Goal: Task Accomplishment & Management: Manage account settings

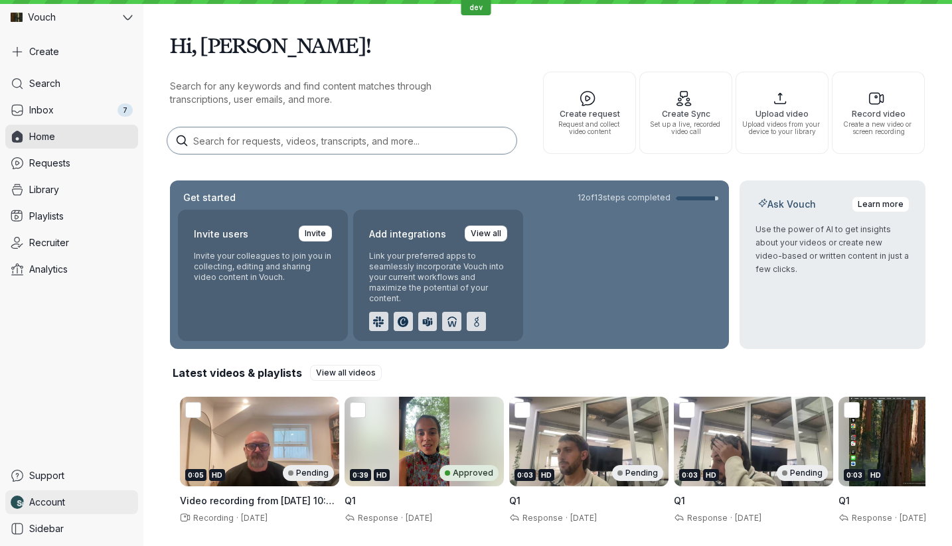
click at [59, 496] on span "Account" at bounding box center [47, 502] width 36 height 13
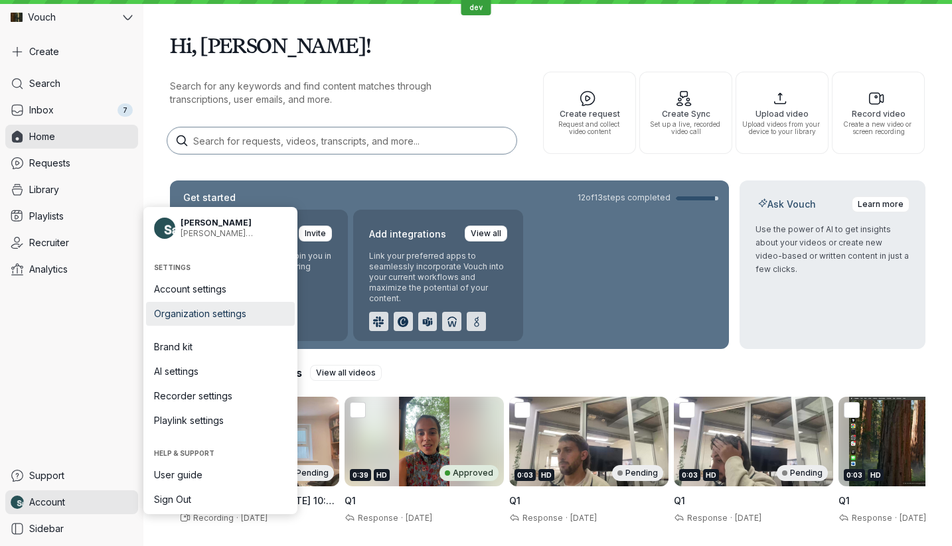
click at [245, 312] on span "Organization settings" at bounding box center [220, 313] width 133 height 13
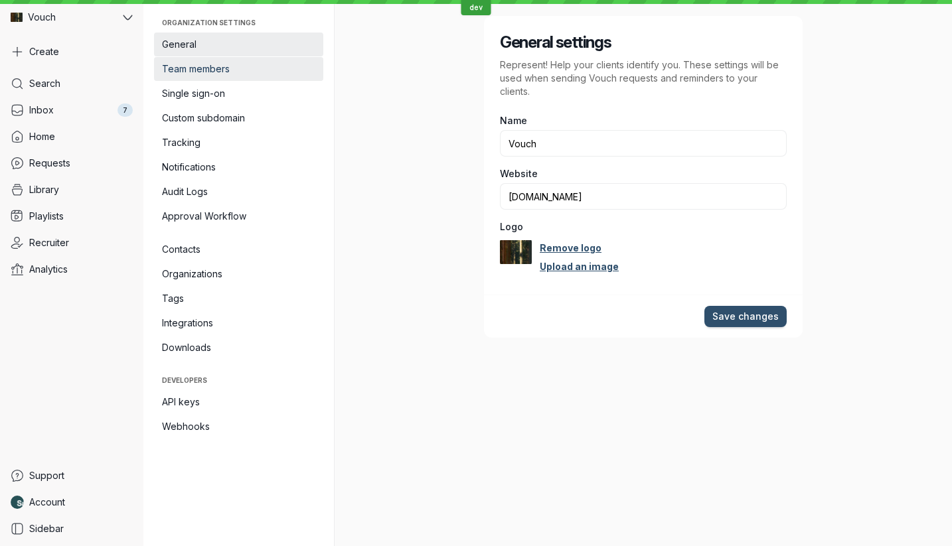
click at [238, 65] on span "Team members" at bounding box center [238, 68] width 153 height 13
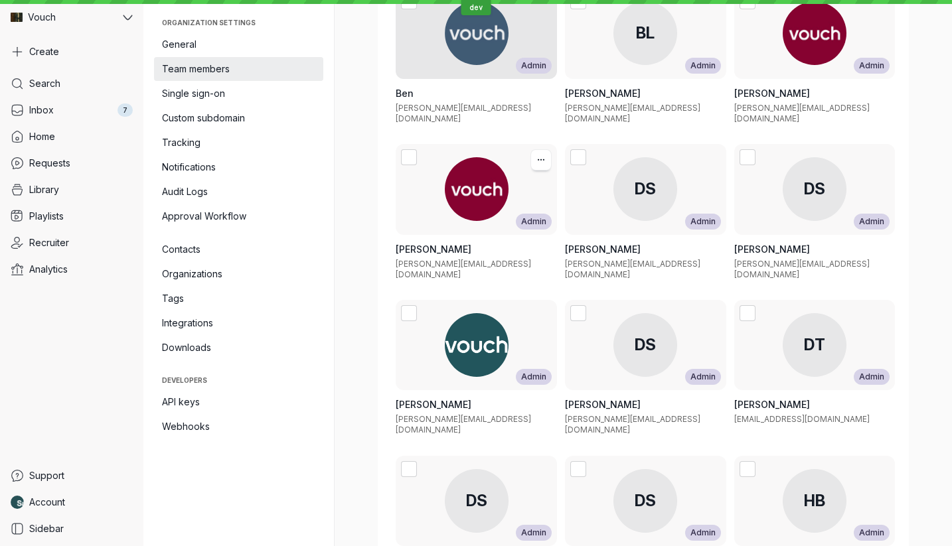
scroll to position [1281, 0]
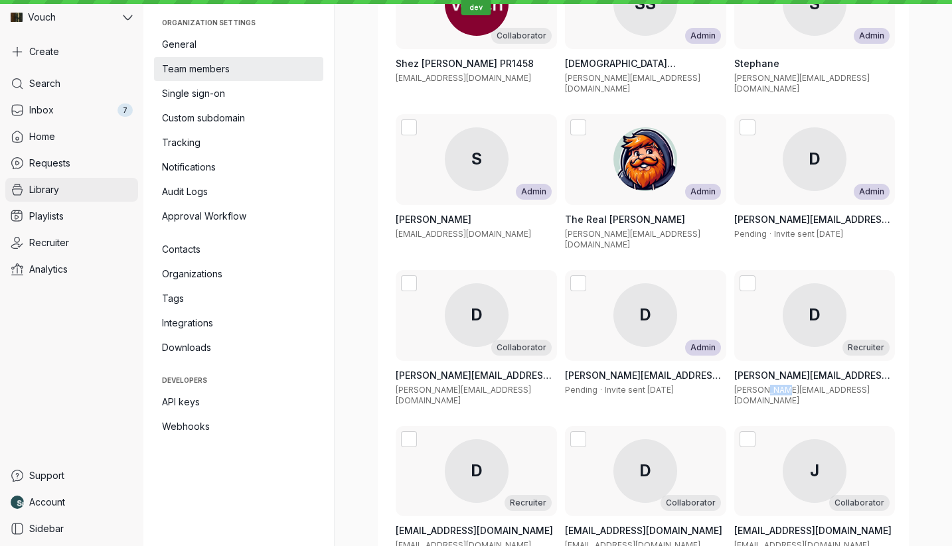
click at [62, 184] on link "Library" at bounding box center [71, 190] width 133 height 24
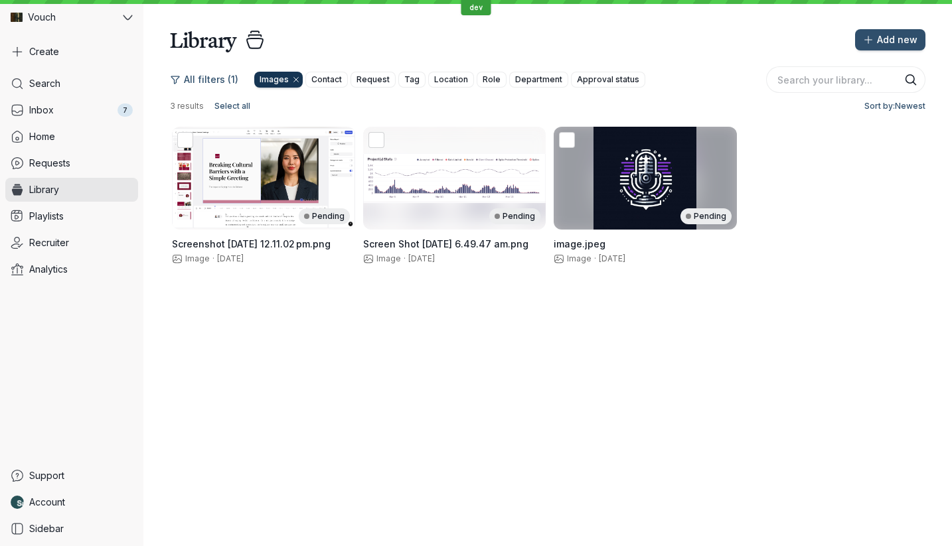
click at [292, 76] on icon "[object Object]" at bounding box center [296, 80] width 8 height 8
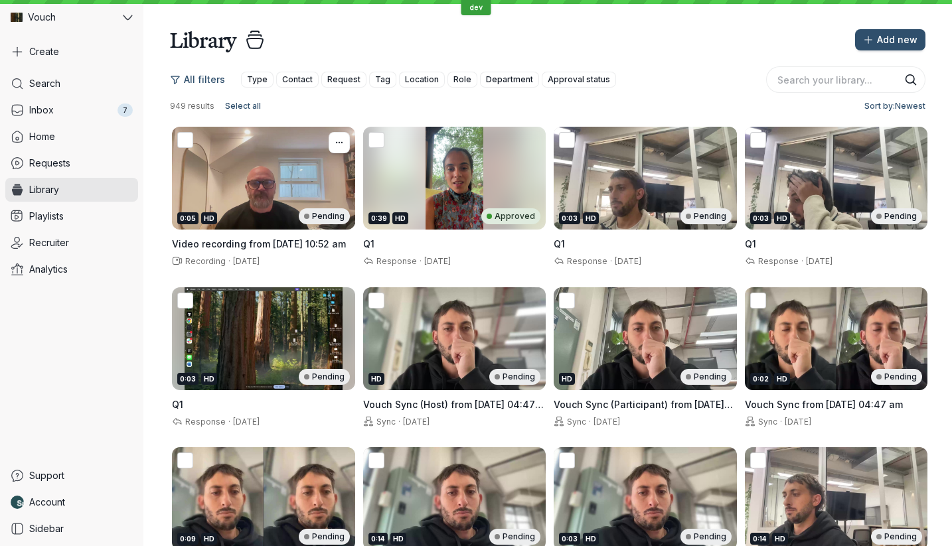
click at [285, 196] on div "0:05 HD Pending" at bounding box center [263, 178] width 183 height 103
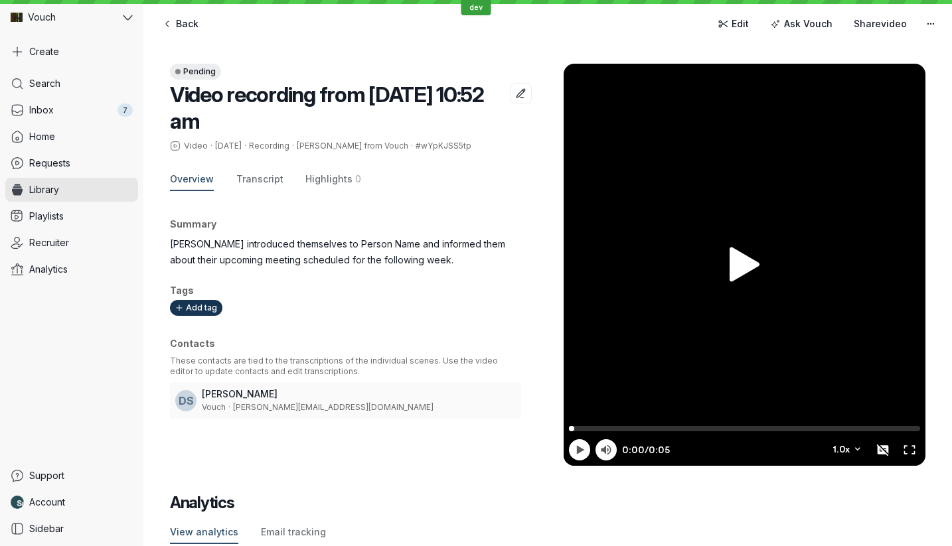
click at [192, 71] on div "Pending" at bounding box center [195, 72] width 51 height 16
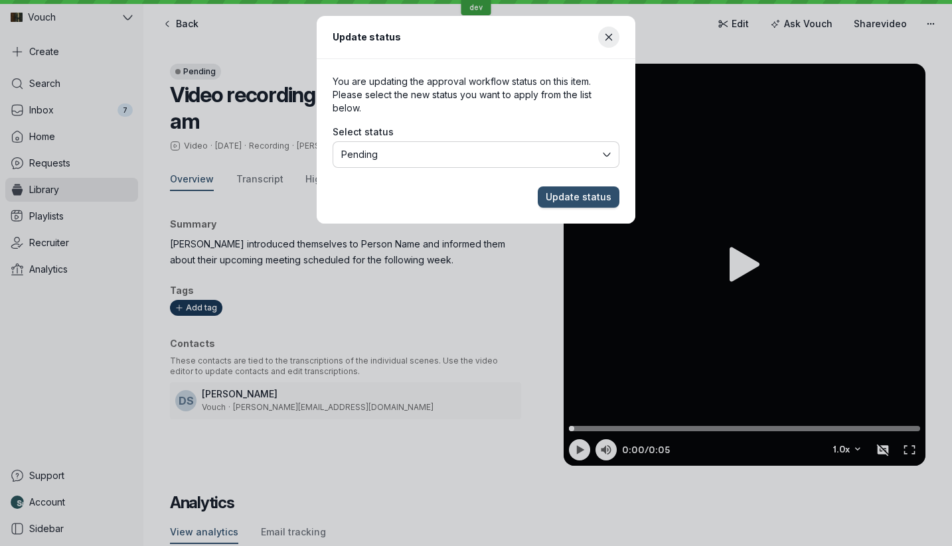
click at [392, 145] on button "Pending" at bounding box center [475, 154] width 287 height 27
click at [567, 202] on span "Update status" at bounding box center [578, 196] width 66 height 13
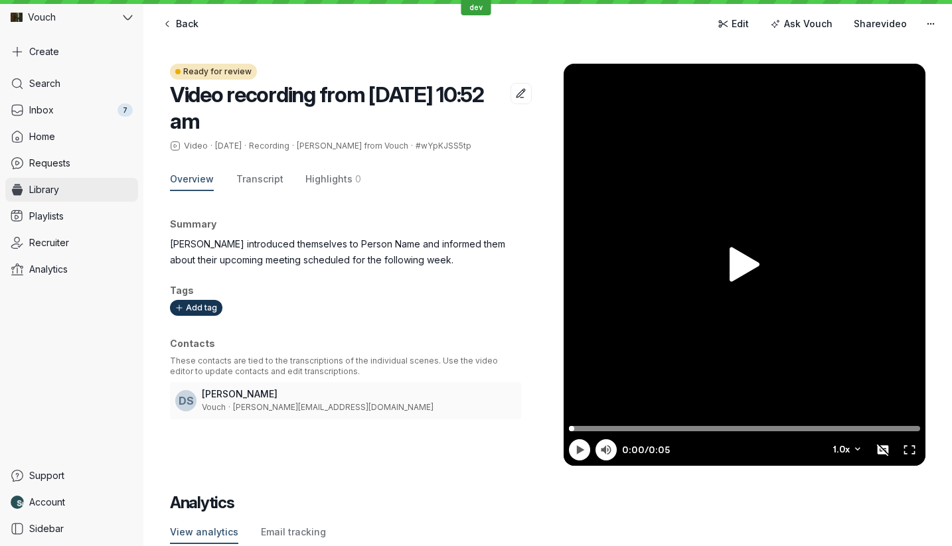
click at [68, 190] on link "Library" at bounding box center [71, 190] width 133 height 24
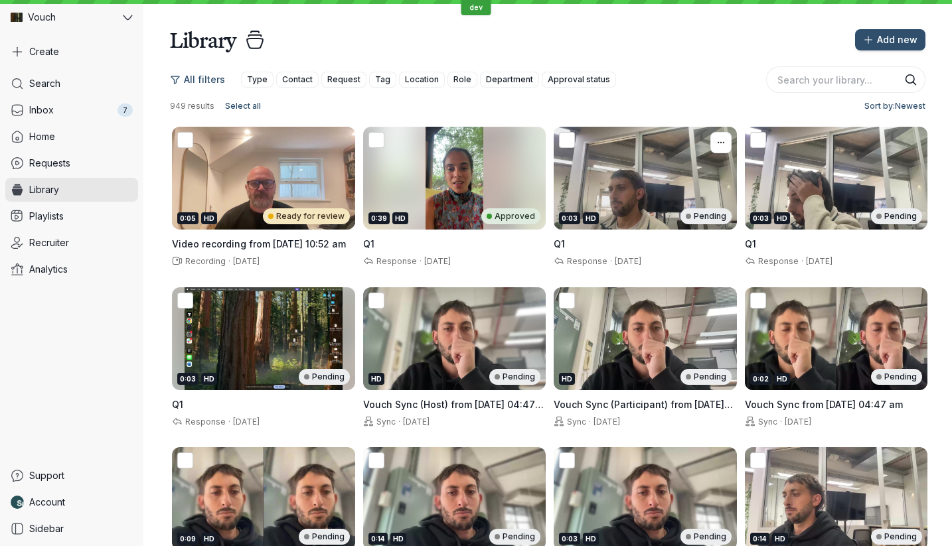
click at [662, 204] on div "0:03 HD Pending" at bounding box center [644, 178] width 183 height 103
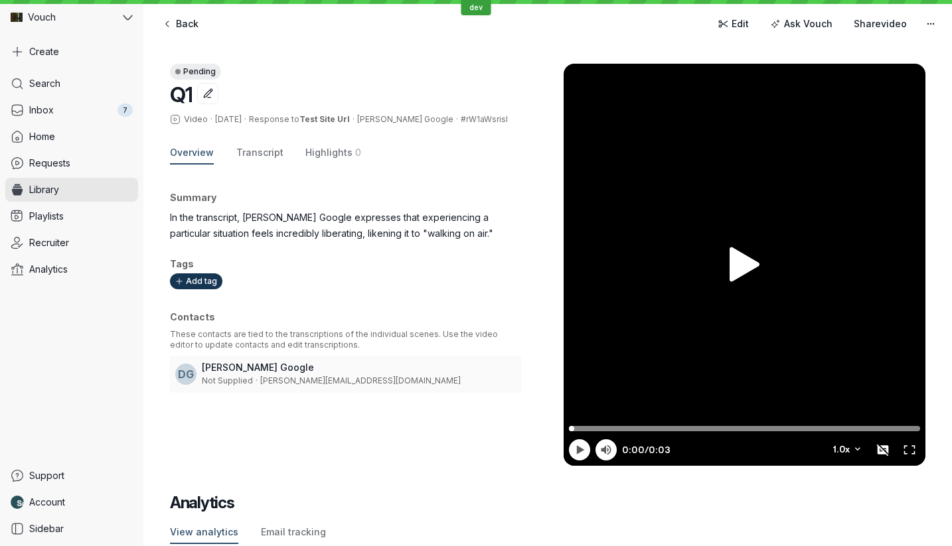
click at [205, 72] on div "Pending" at bounding box center [195, 72] width 51 height 16
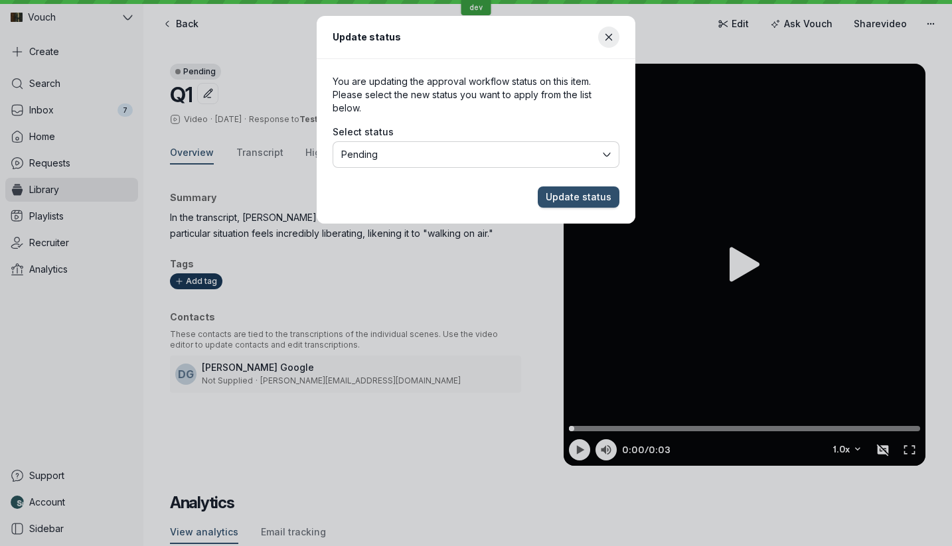
click at [426, 159] on span "Pending" at bounding box center [470, 154] width 259 height 13
click at [561, 195] on span "Update status" at bounding box center [578, 196] width 66 height 13
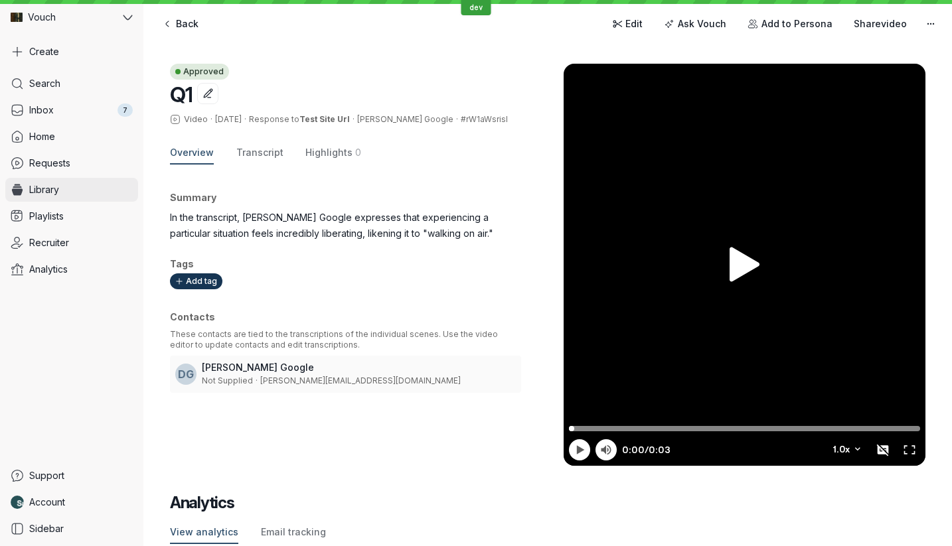
click at [62, 183] on link "Library" at bounding box center [71, 190] width 133 height 24
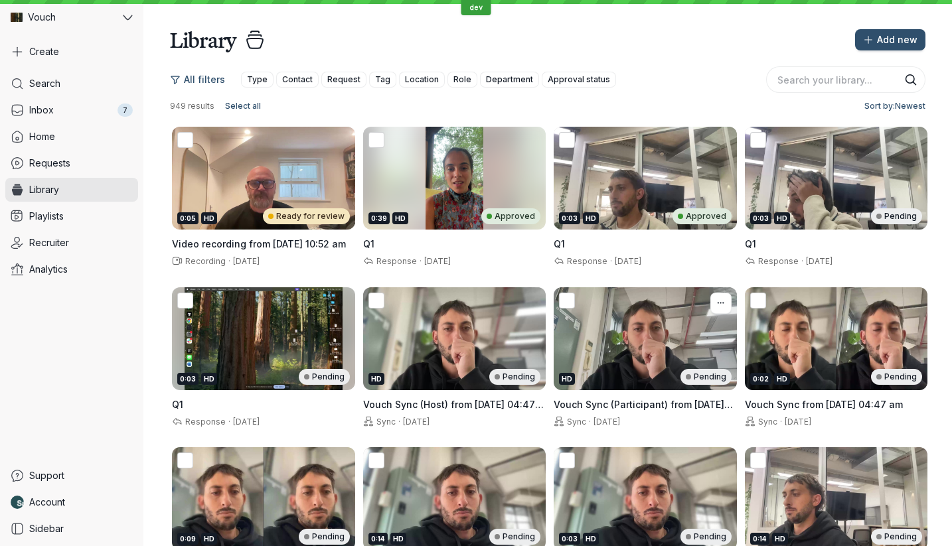
click at [650, 343] on div "HD Pending" at bounding box center [644, 338] width 183 height 103
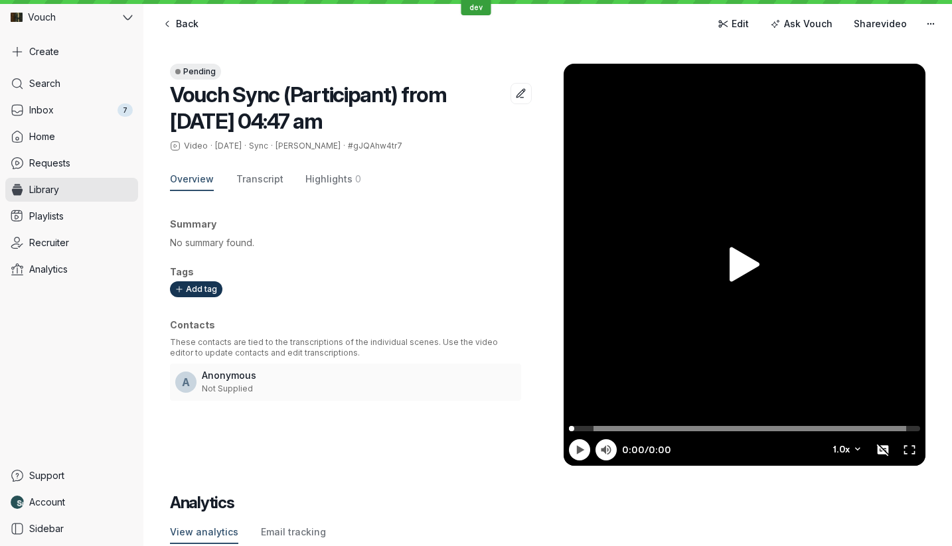
click at [192, 58] on div "Pending Vouch Sync (Participant) from [DATE] 04:47 am Video · [DATE] · Sync · […" at bounding box center [547, 251] width 755 height 429
click at [199, 70] on div "Pending" at bounding box center [195, 72] width 51 height 16
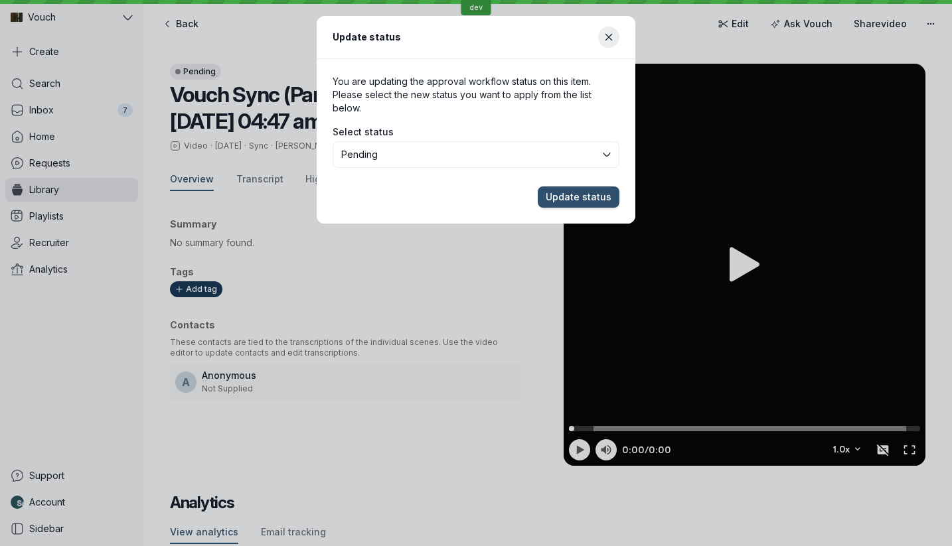
click at [380, 137] on span "Select status" at bounding box center [362, 131] width 61 height 13
click at [383, 148] on span "Pending" at bounding box center [470, 154] width 259 height 13
click at [579, 195] on span "Update status" at bounding box center [578, 196] width 66 height 13
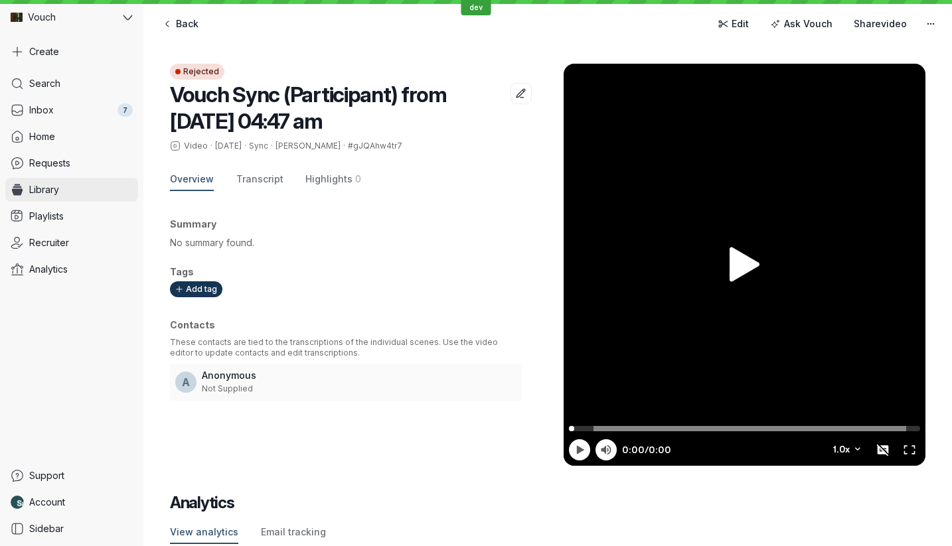
click at [89, 181] on link "Library" at bounding box center [71, 190] width 133 height 24
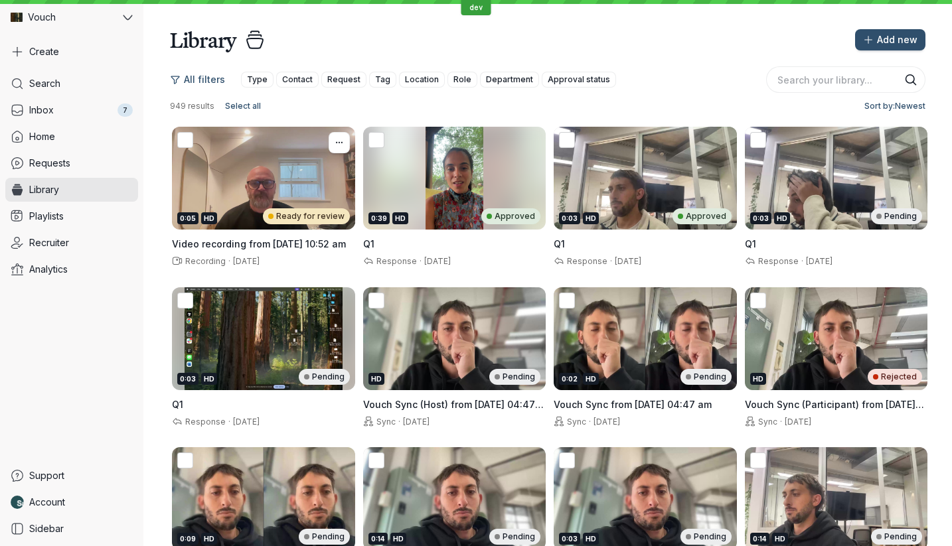
scroll to position [220, 0]
